Goal: Task Accomplishment & Management: Manage account settings

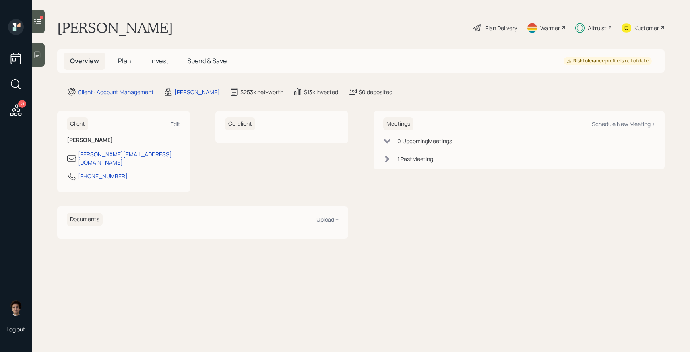
click at [19, 106] on icon at bounding box center [16, 110] width 14 height 14
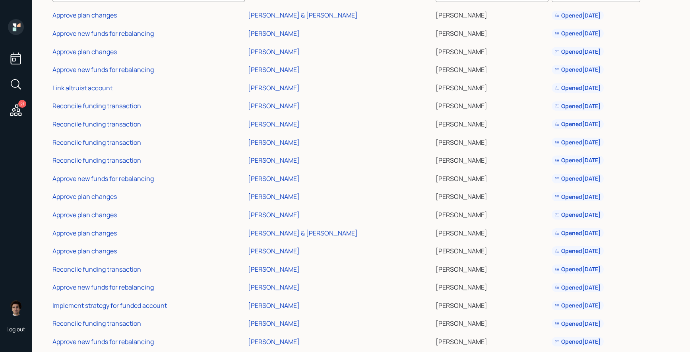
scroll to position [121, 0]
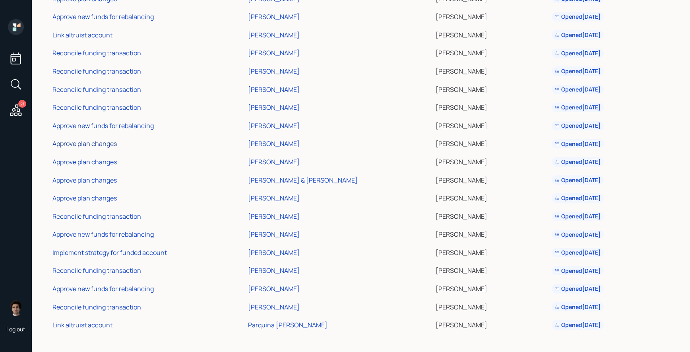
click at [100, 144] on div "Approve plan changes" at bounding box center [84, 143] width 64 height 9
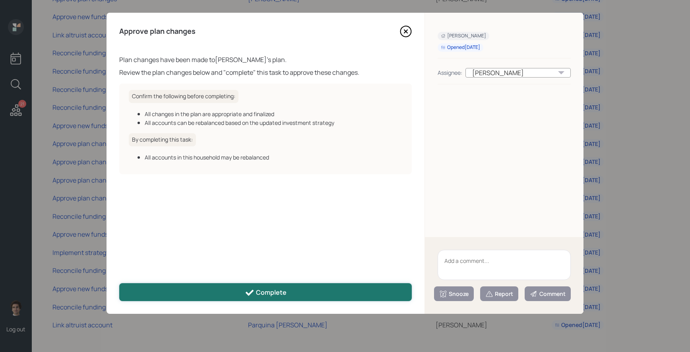
click at [302, 285] on button "Complete" at bounding box center [265, 292] width 292 height 18
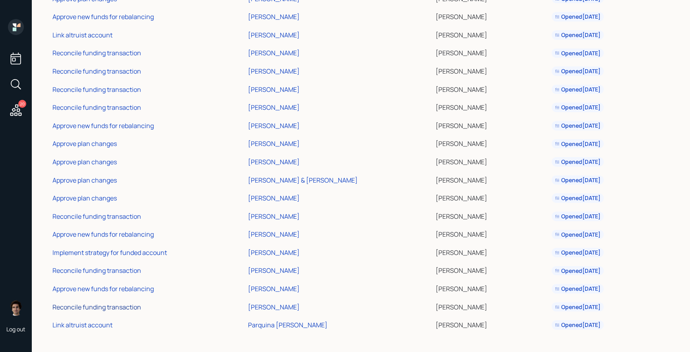
click at [93, 307] on div "Reconcile funding transaction" at bounding box center [96, 306] width 89 height 9
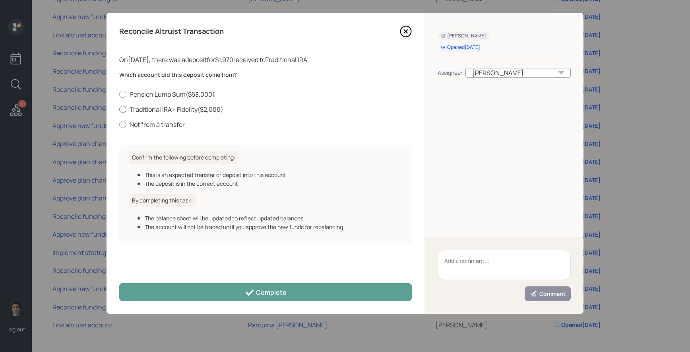
click at [140, 108] on label "Traditional IRA - Fidelity ( $2,000 )" at bounding box center [265, 109] width 292 height 9
click at [119, 109] on input "Traditional IRA - Fidelity ( $2,000 )" at bounding box center [119, 109] width 0 height 0
radio input "true"
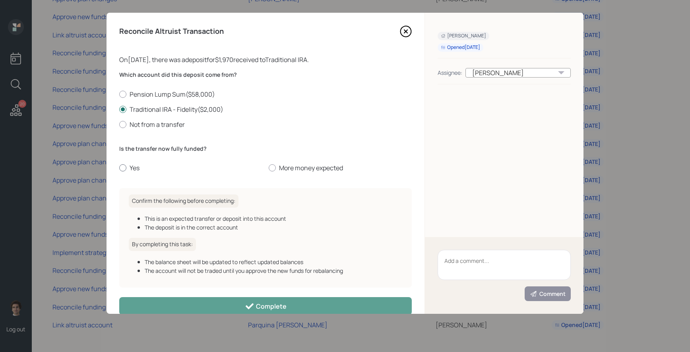
click at [128, 171] on label "Yes" at bounding box center [190, 167] width 143 height 9
click at [119, 168] on input "Yes" at bounding box center [119, 168] width 0 height 0
radio input "true"
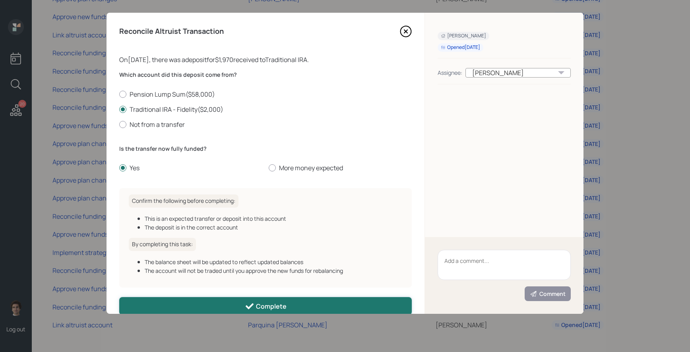
click at [288, 311] on button "Complete" at bounding box center [265, 306] width 292 height 18
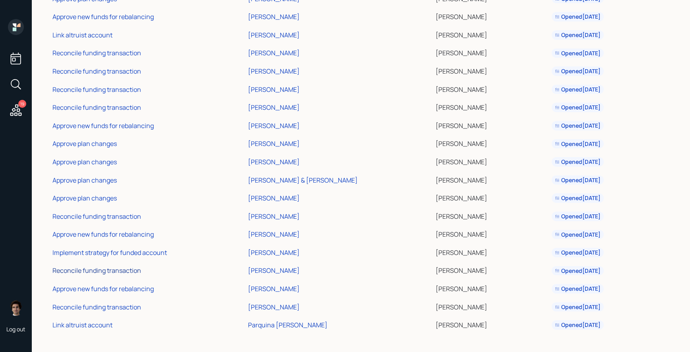
click at [116, 270] on div "Reconcile funding transaction" at bounding box center [96, 270] width 89 height 9
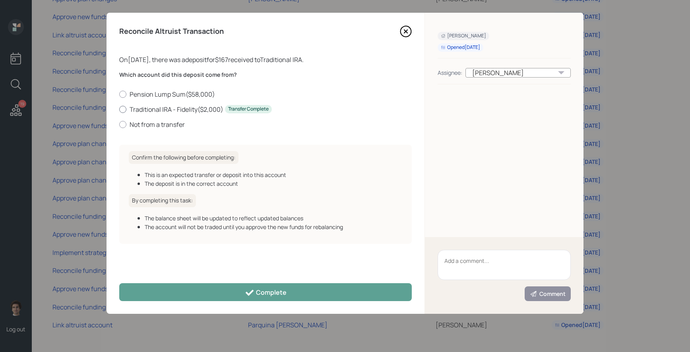
click at [149, 110] on label "Traditional IRA - Fidelity ( $2,000 ) Transfer Complete" at bounding box center [265, 109] width 292 height 9
click at [119, 109] on input "Traditional IRA - Fidelity ( $2,000 ) Transfer Complete" at bounding box center [119, 109] width 0 height 0
radio input "true"
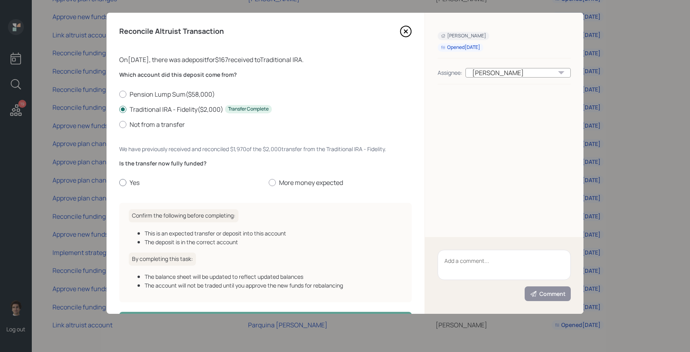
click at [127, 179] on label "Yes" at bounding box center [190, 182] width 143 height 9
click at [119, 182] on input "Yes" at bounding box center [119, 182] width 0 height 0
radio input "true"
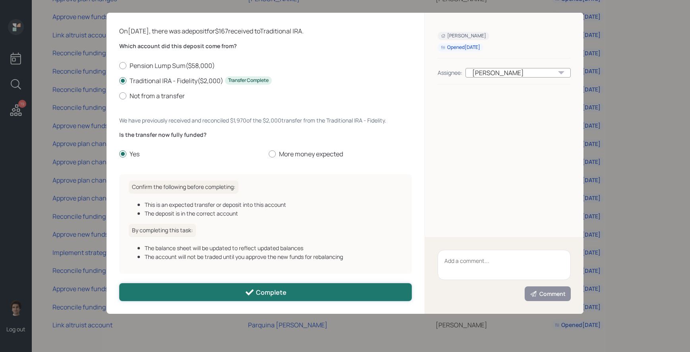
click at [204, 292] on button "Complete" at bounding box center [265, 292] width 292 height 18
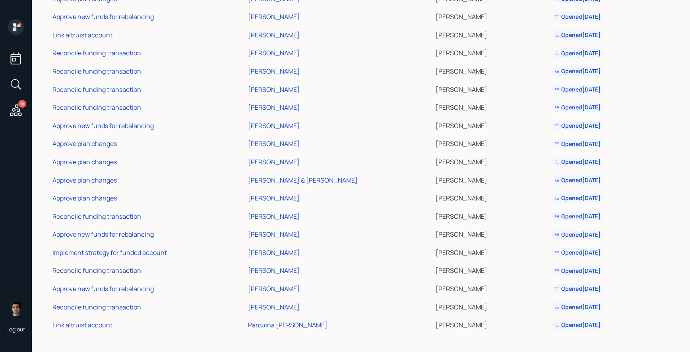
click at [131, 269] on div "Reconcile funding transaction" at bounding box center [96, 270] width 89 height 9
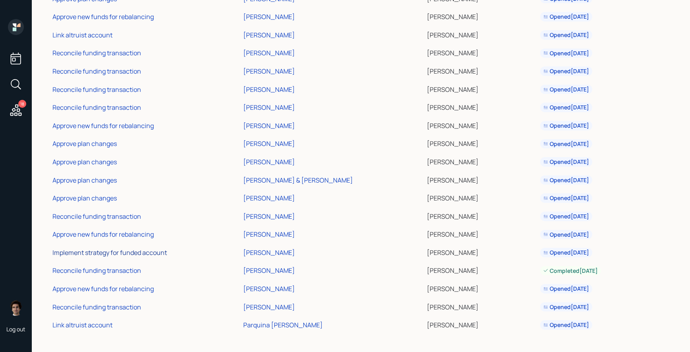
click at [75, 253] on div "Implement strategy for funded account" at bounding box center [109, 252] width 114 height 9
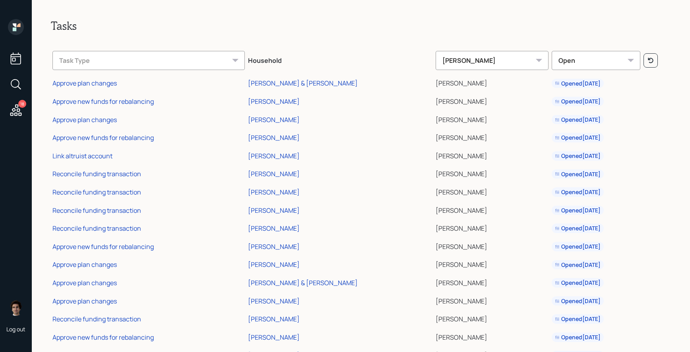
scroll to position [66, 0]
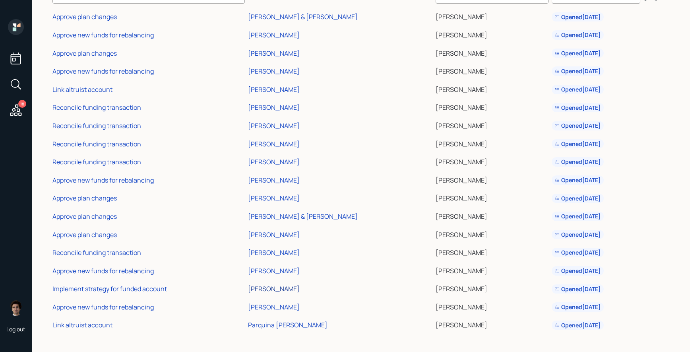
click at [290, 290] on div "[PERSON_NAME]" at bounding box center [274, 288] width 52 height 9
